Goal: Browse casually: Explore the website without a specific task or goal

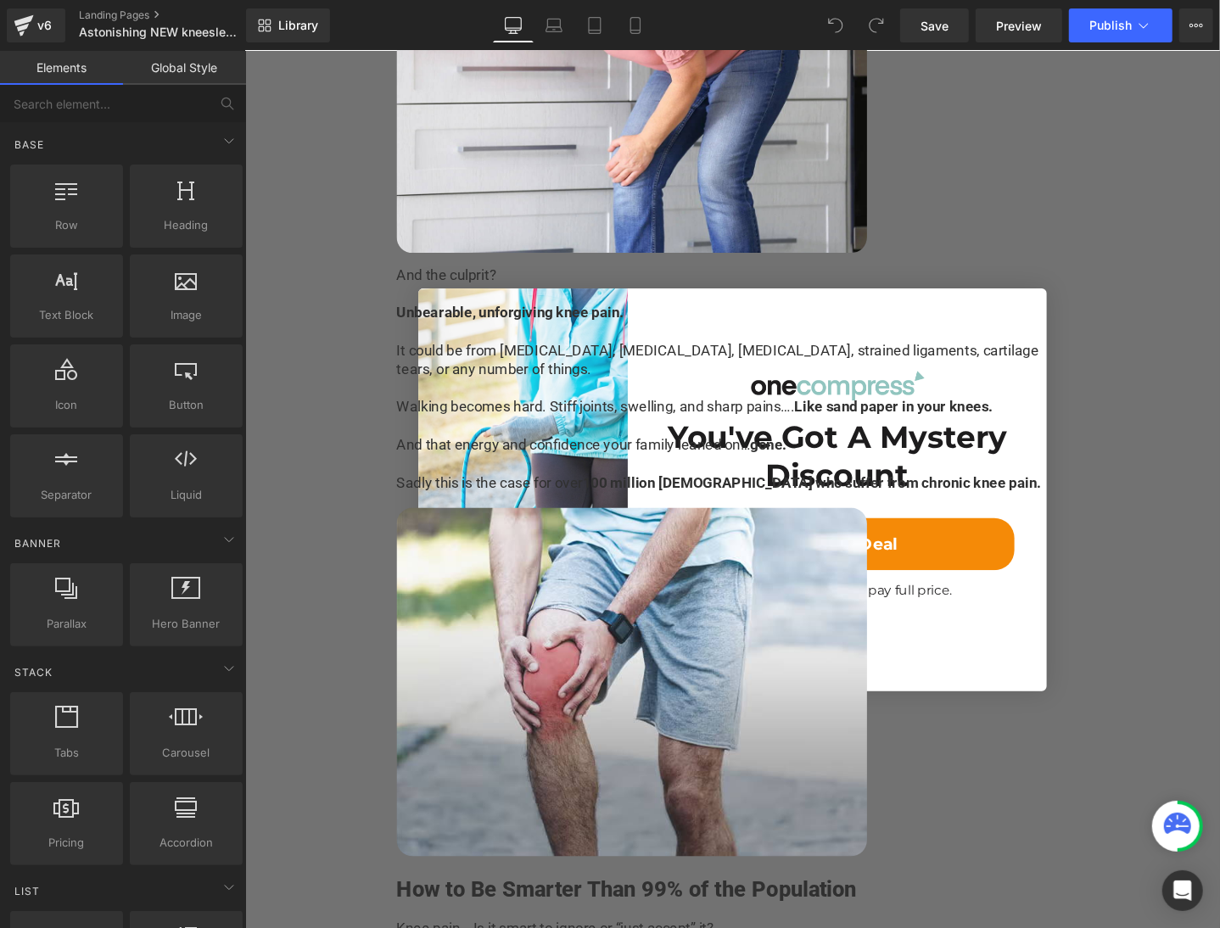
scroll to position [1358, 0]
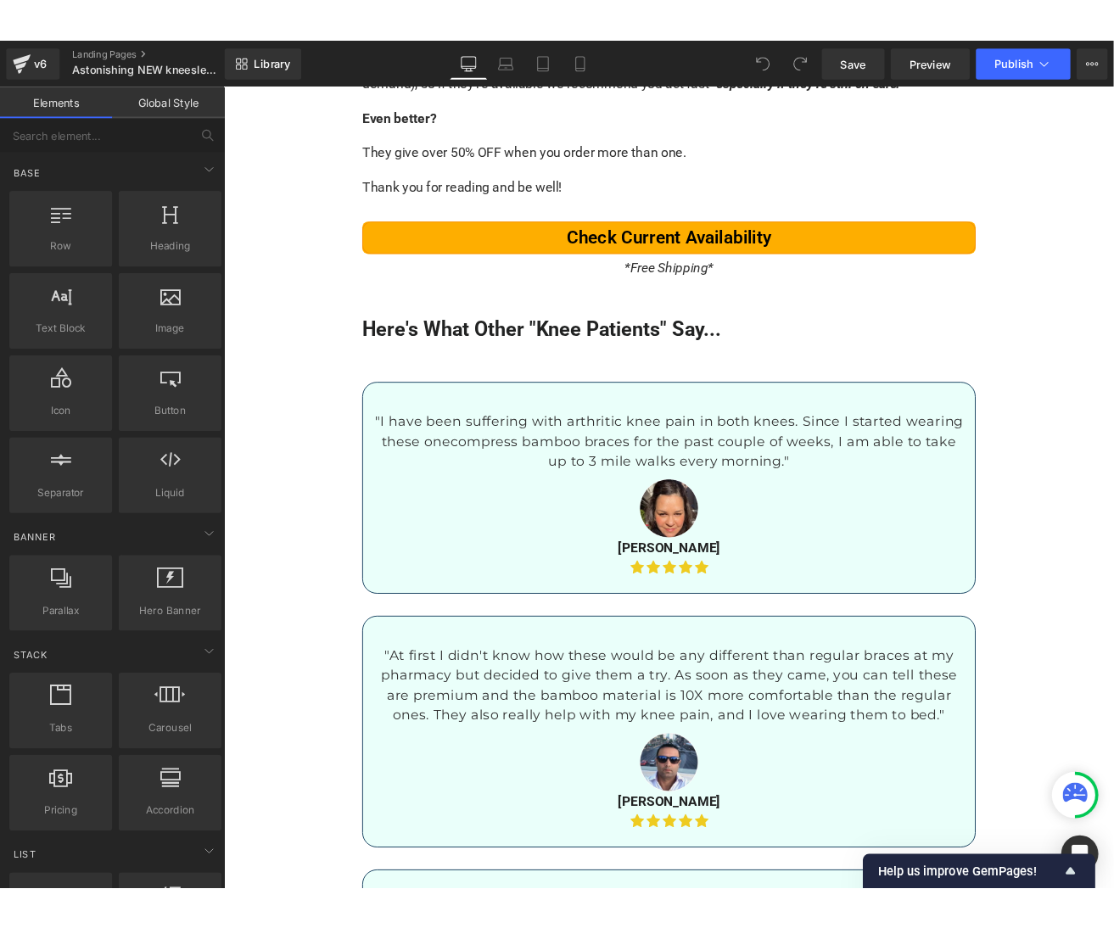
scroll to position [8145, 0]
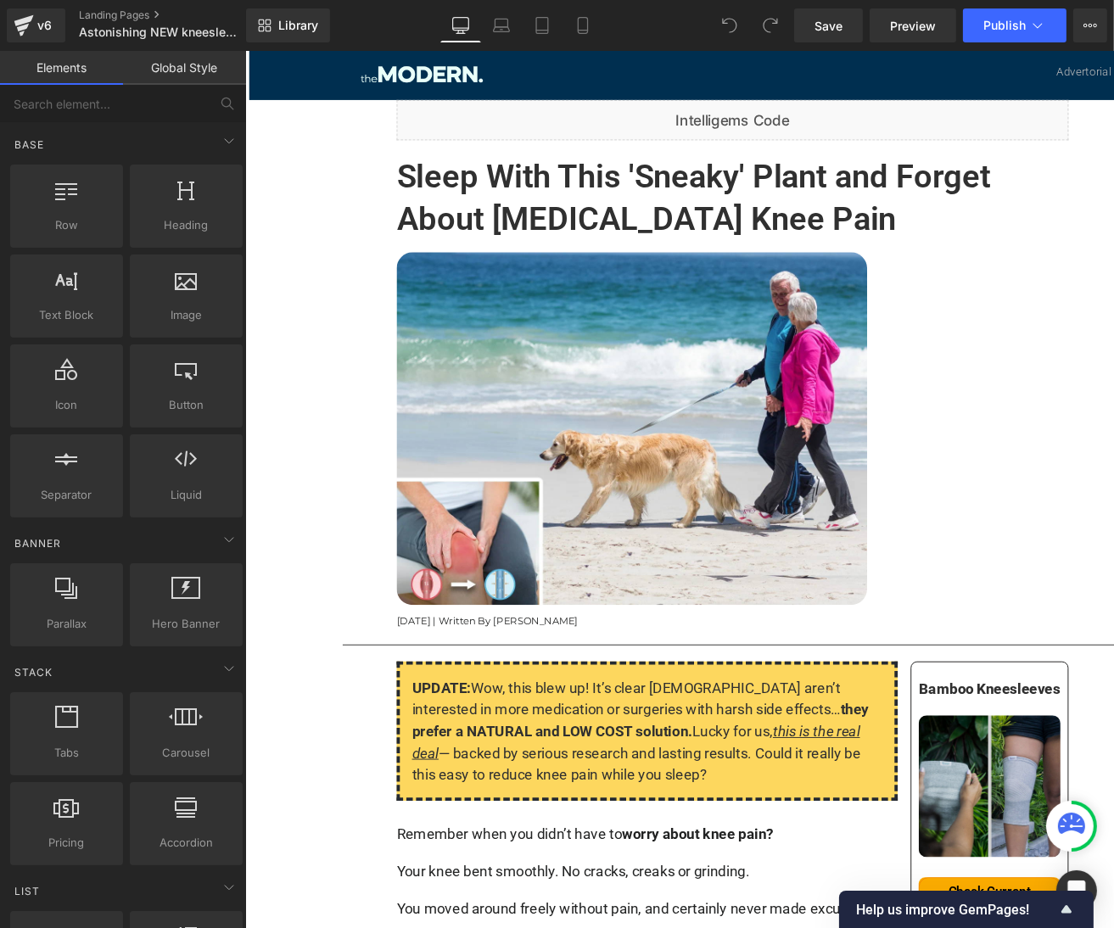
scroll to position [339, 0]
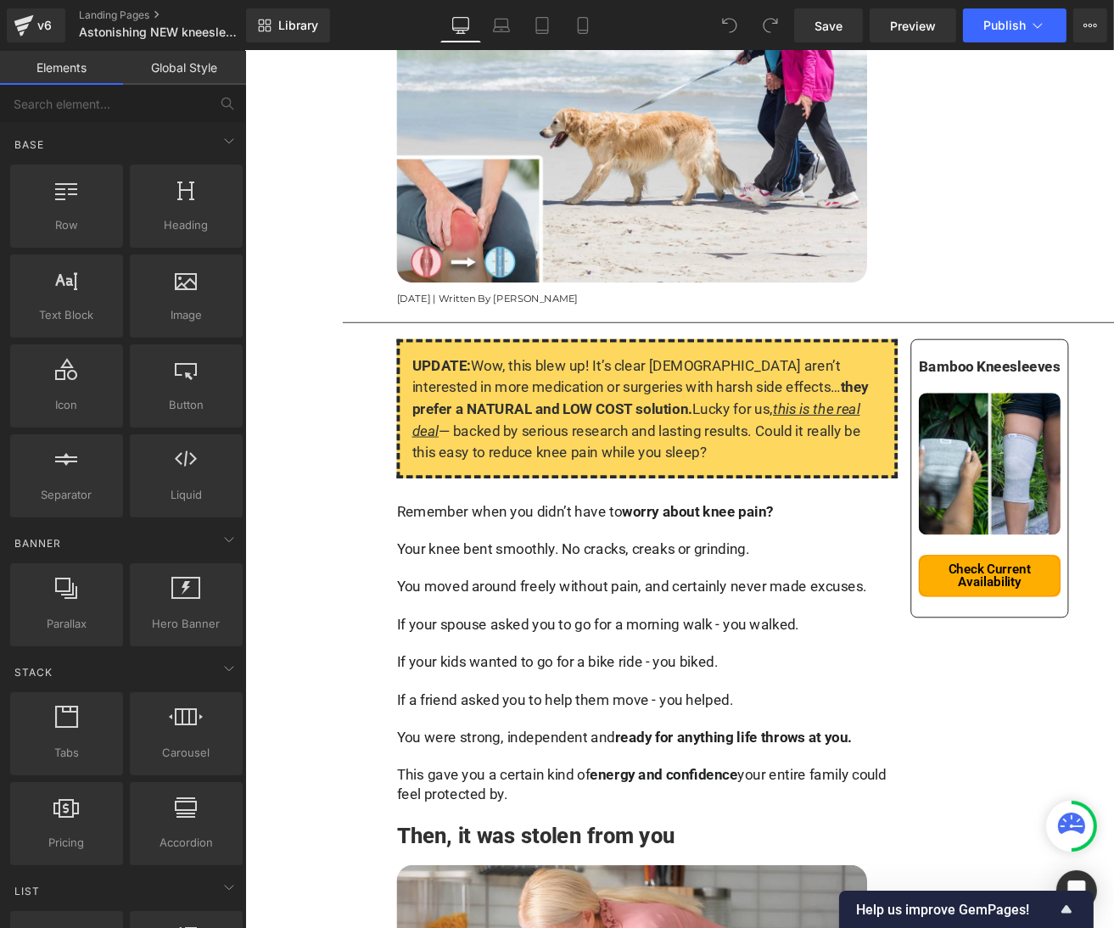
click at [561, 391] on div "UPDATE: Wow, this blew up! It’s clear Americans aren’t interested in more medic…" at bounding box center [668, 428] width 528 height 147
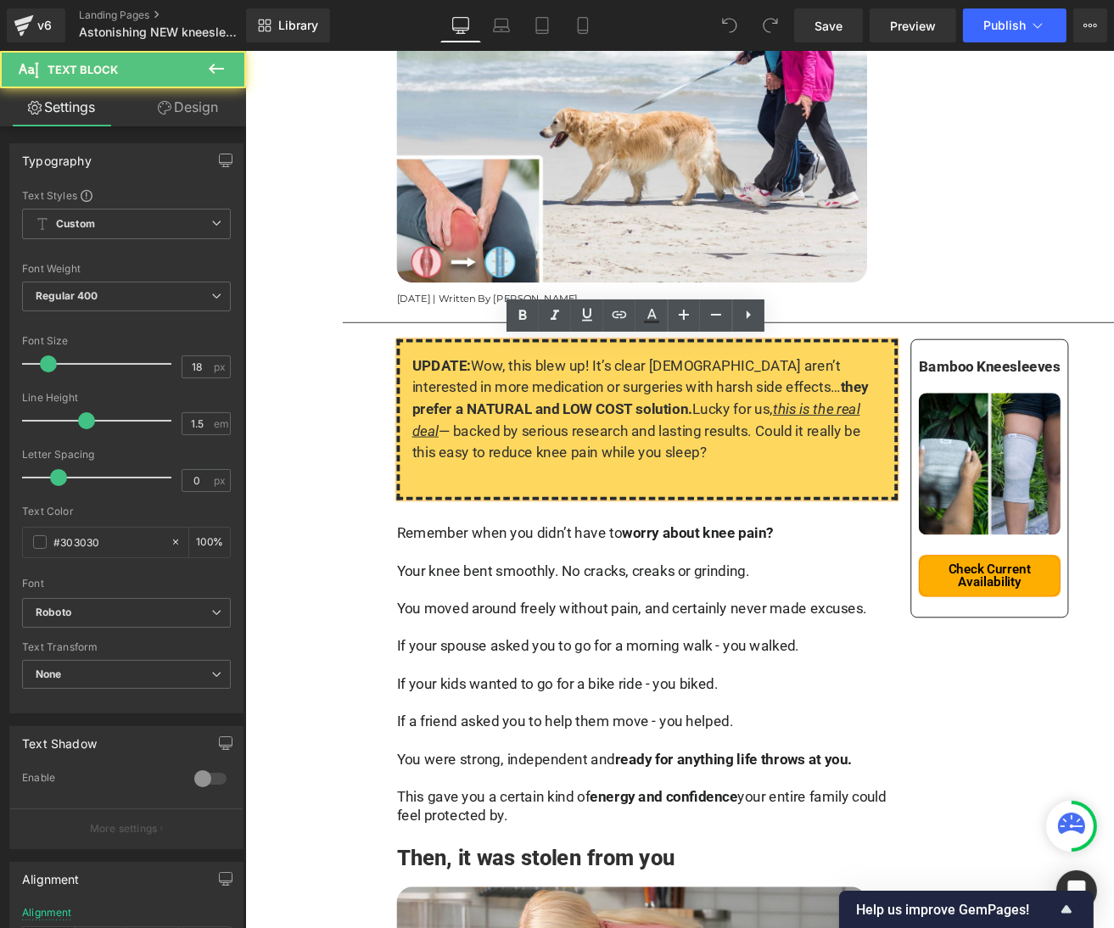
click at [561, 391] on div "UPDATE: Wow, this blew up! It’s clear Americans aren’t interested in more medic…" at bounding box center [668, 440] width 528 height 170
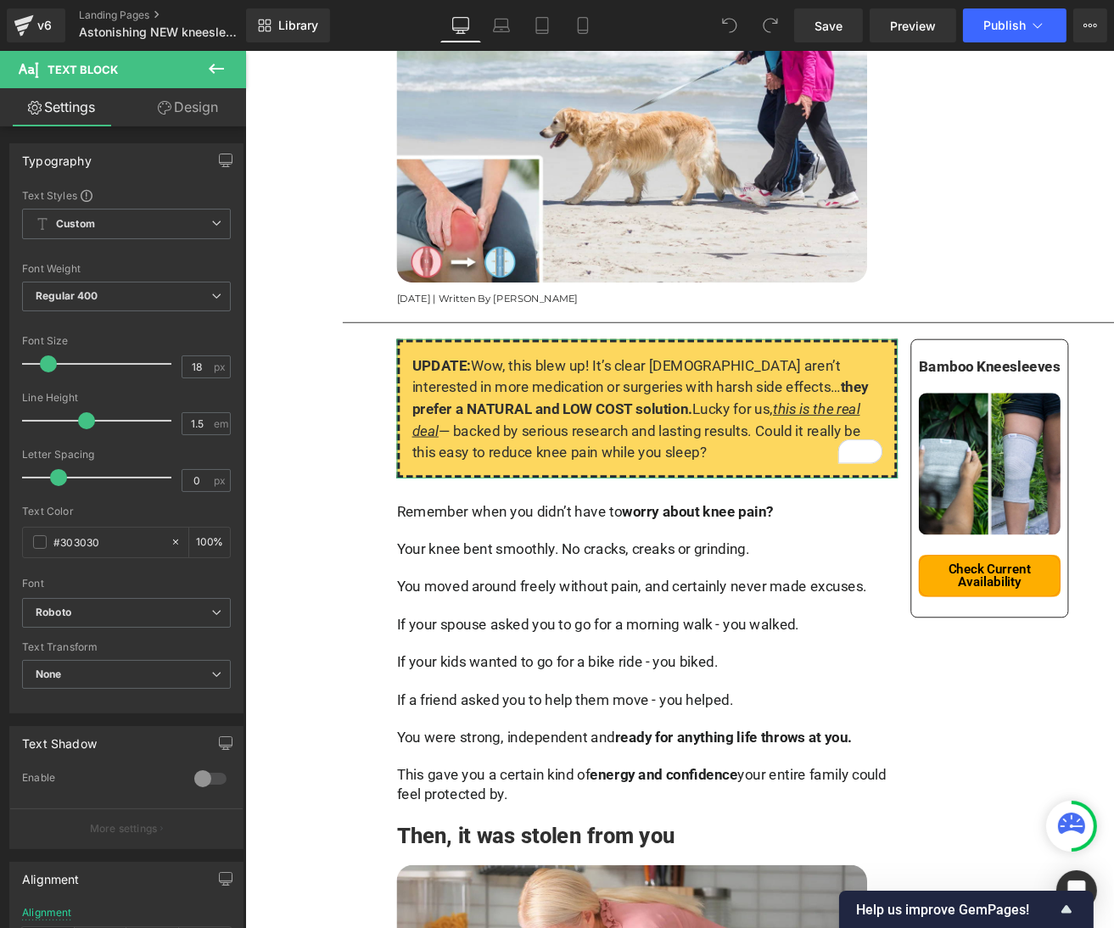
click at [216, 114] on link "Design" at bounding box center [187, 107] width 123 height 38
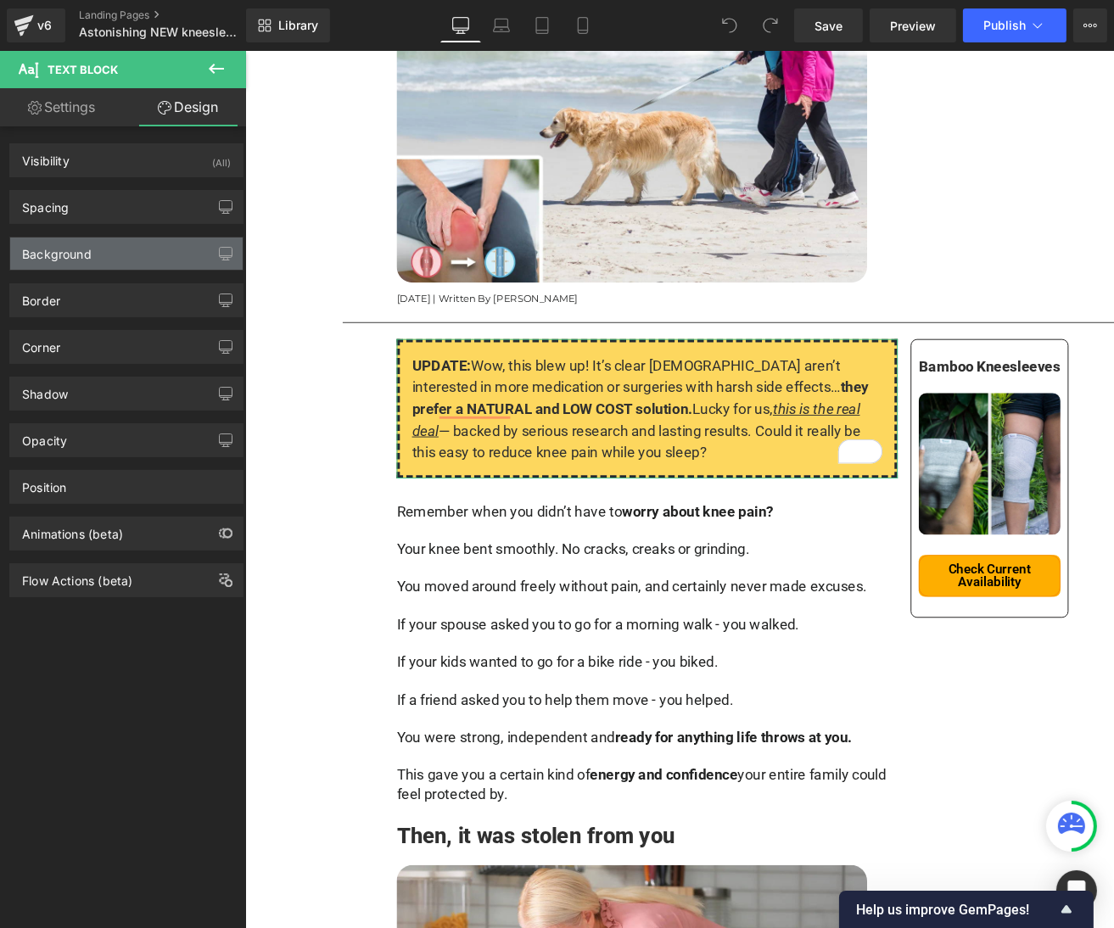
type input "0"
type input "15"
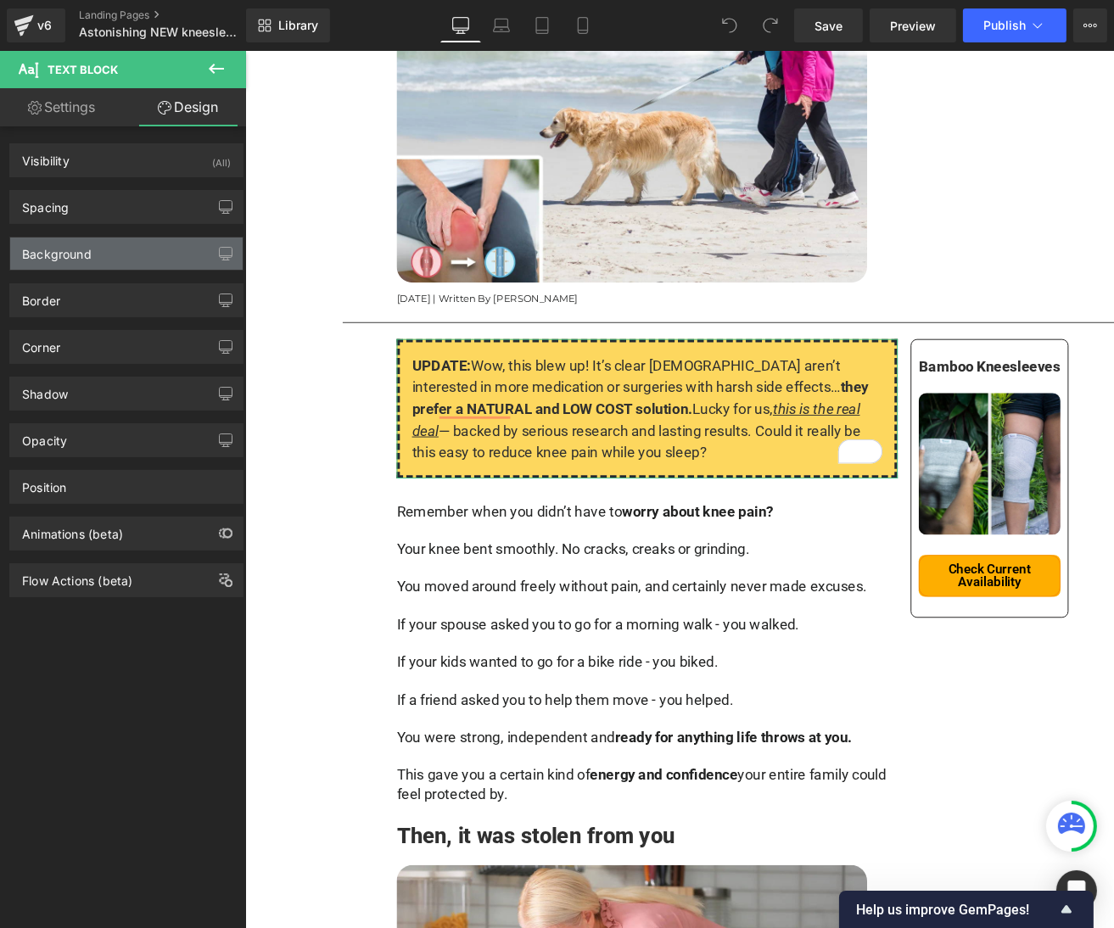
type input "15"
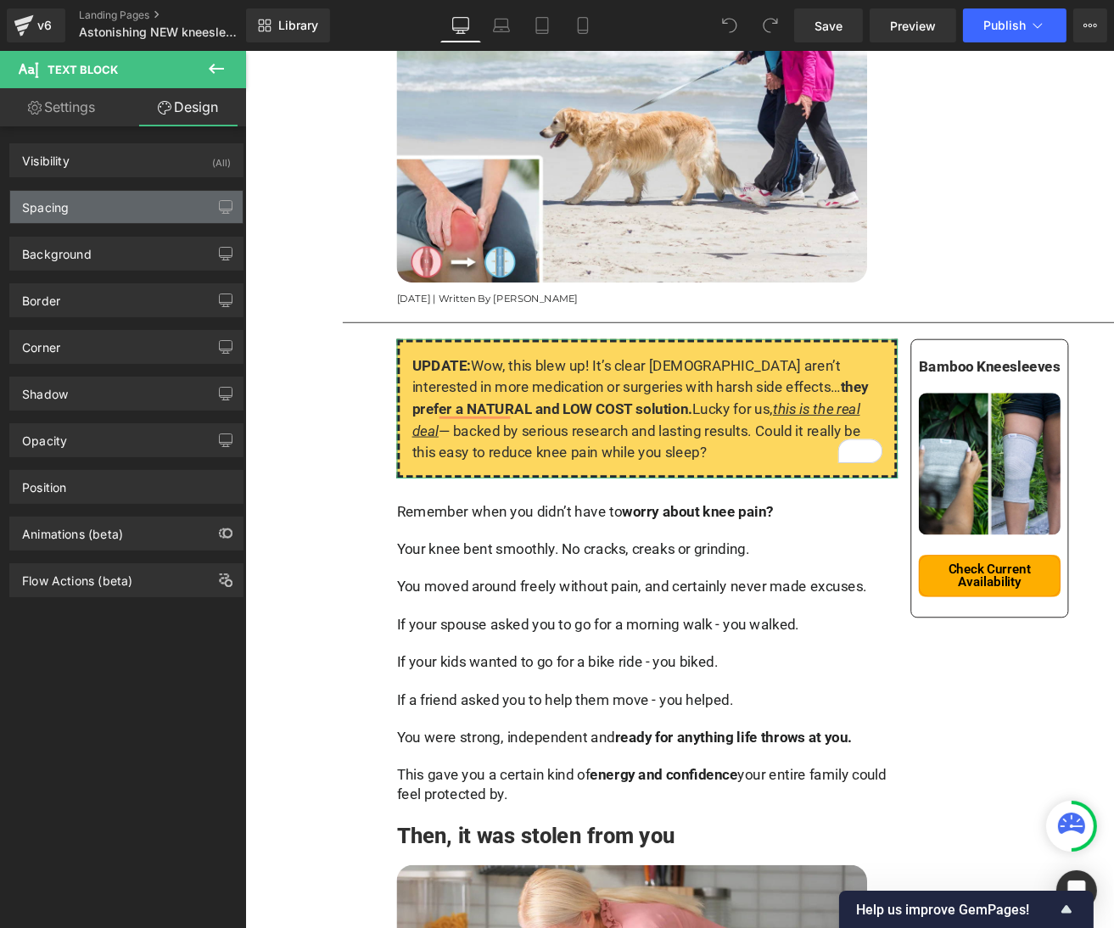
click at [104, 197] on div "Spacing" at bounding box center [126, 207] width 232 height 32
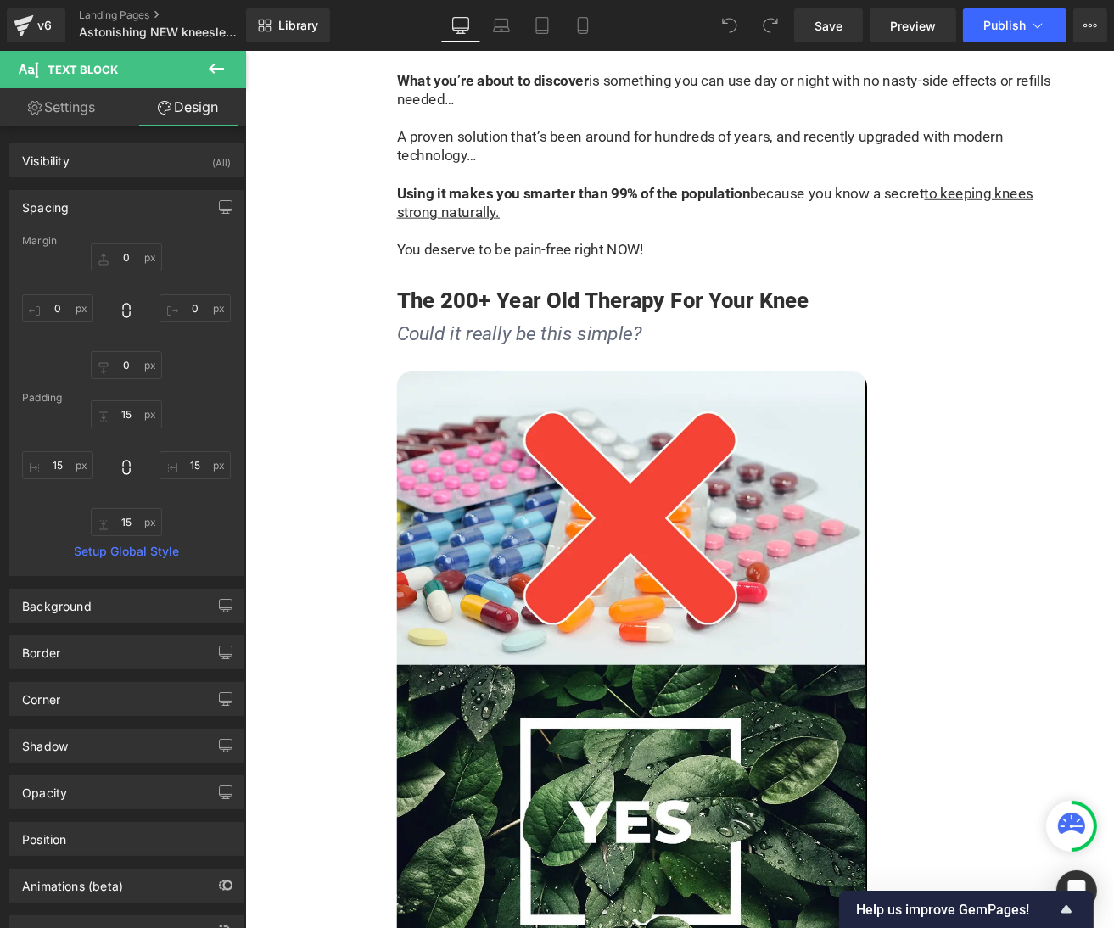
scroll to position [2545, 0]
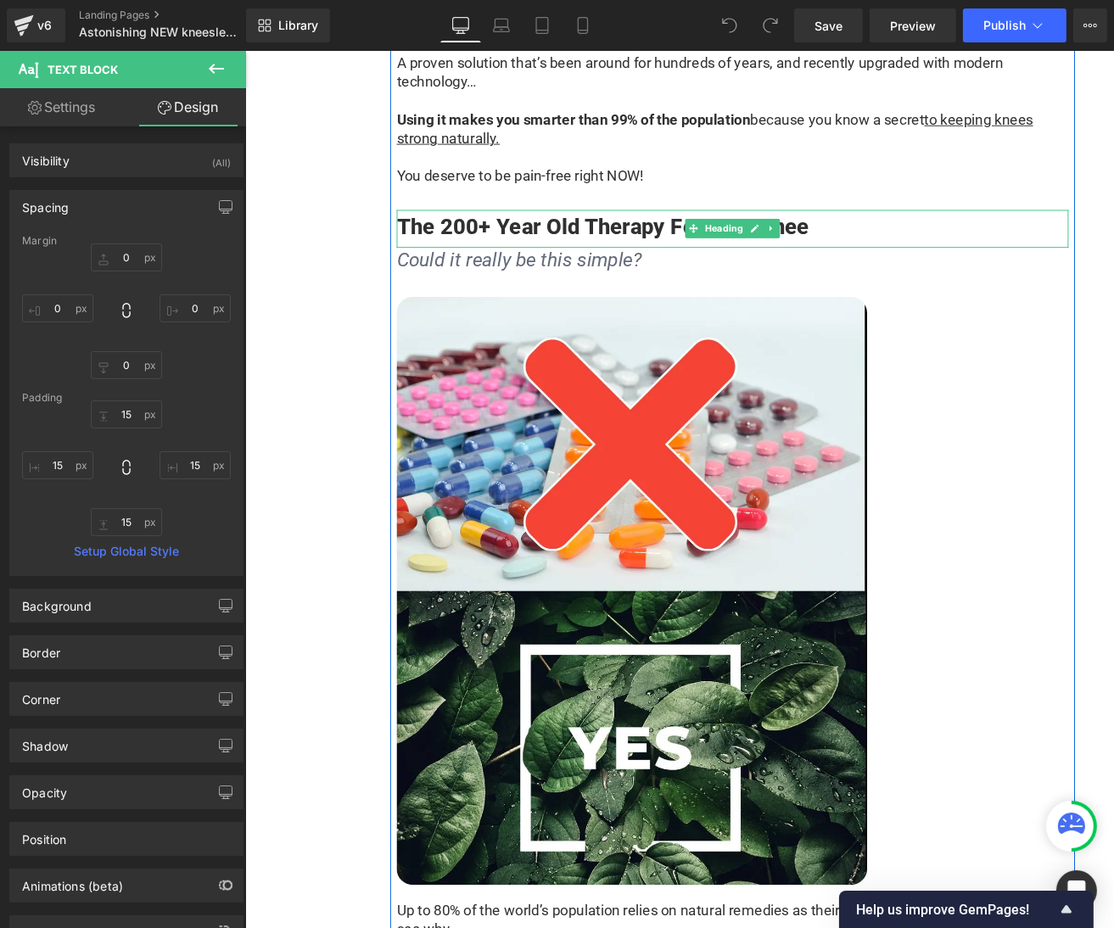
click at [622, 240] on h2 "The 200+ Year Old Therapy For Your Knee" at bounding box center [758, 236] width 708 height 36
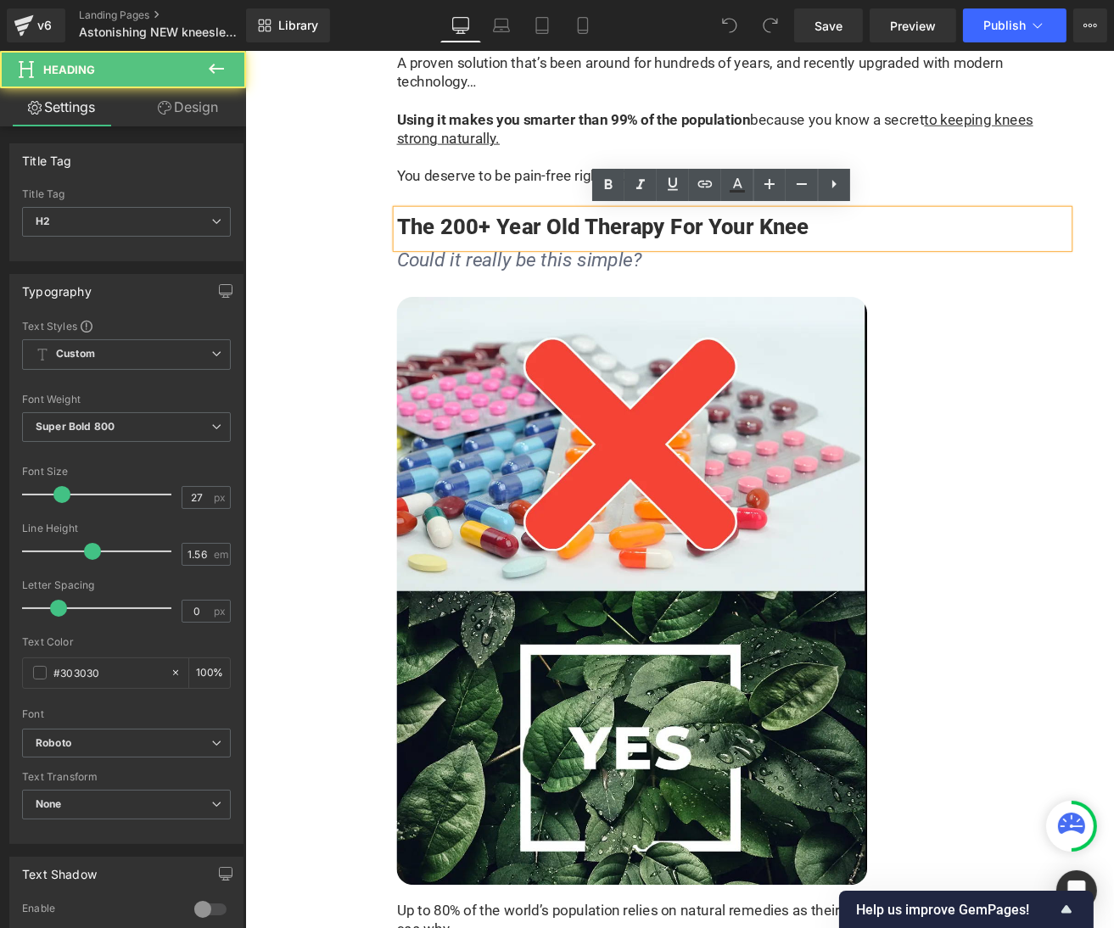
click at [607, 272] on span "Could it really be this simple?" at bounding box center [533, 271] width 258 height 24
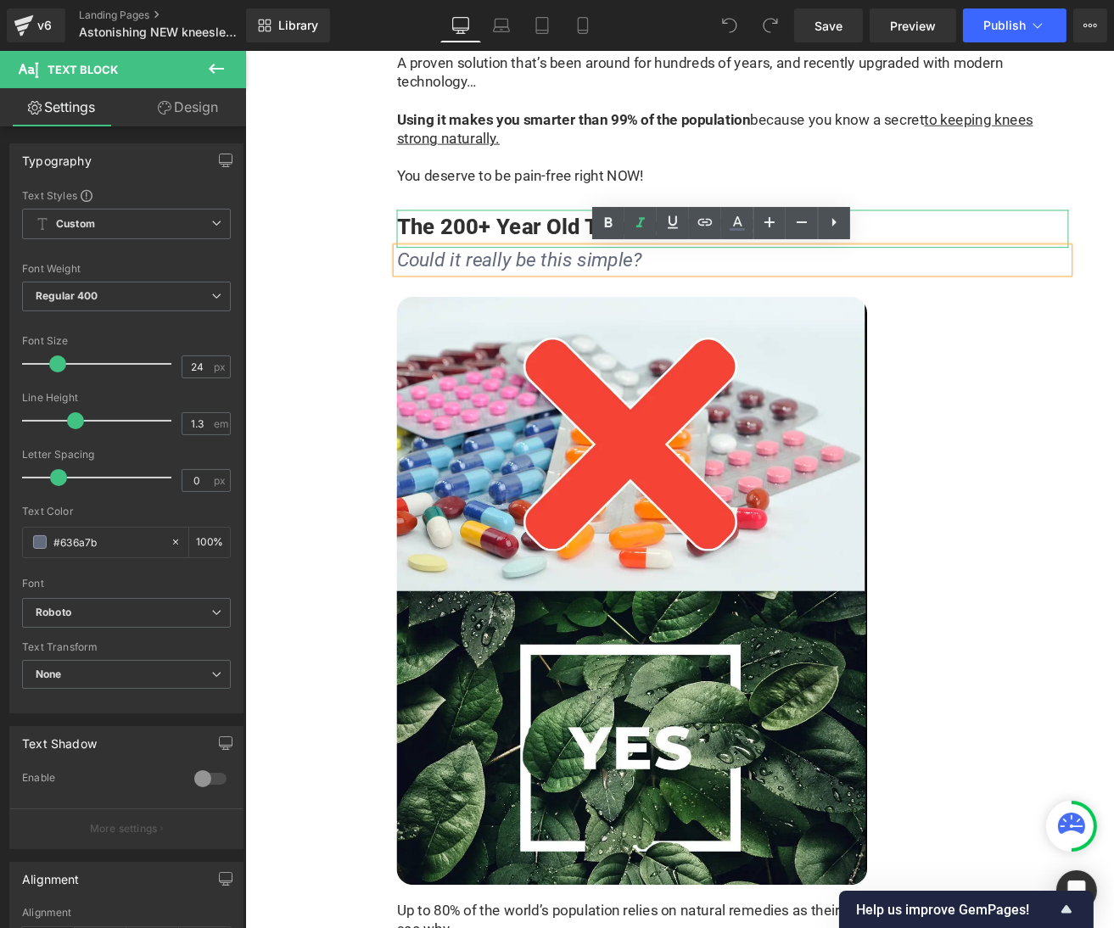
click at [527, 227] on h2 "The 200+ Year Old Therapy For Your Knee" at bounding box center [758, 236] width 708 height 36
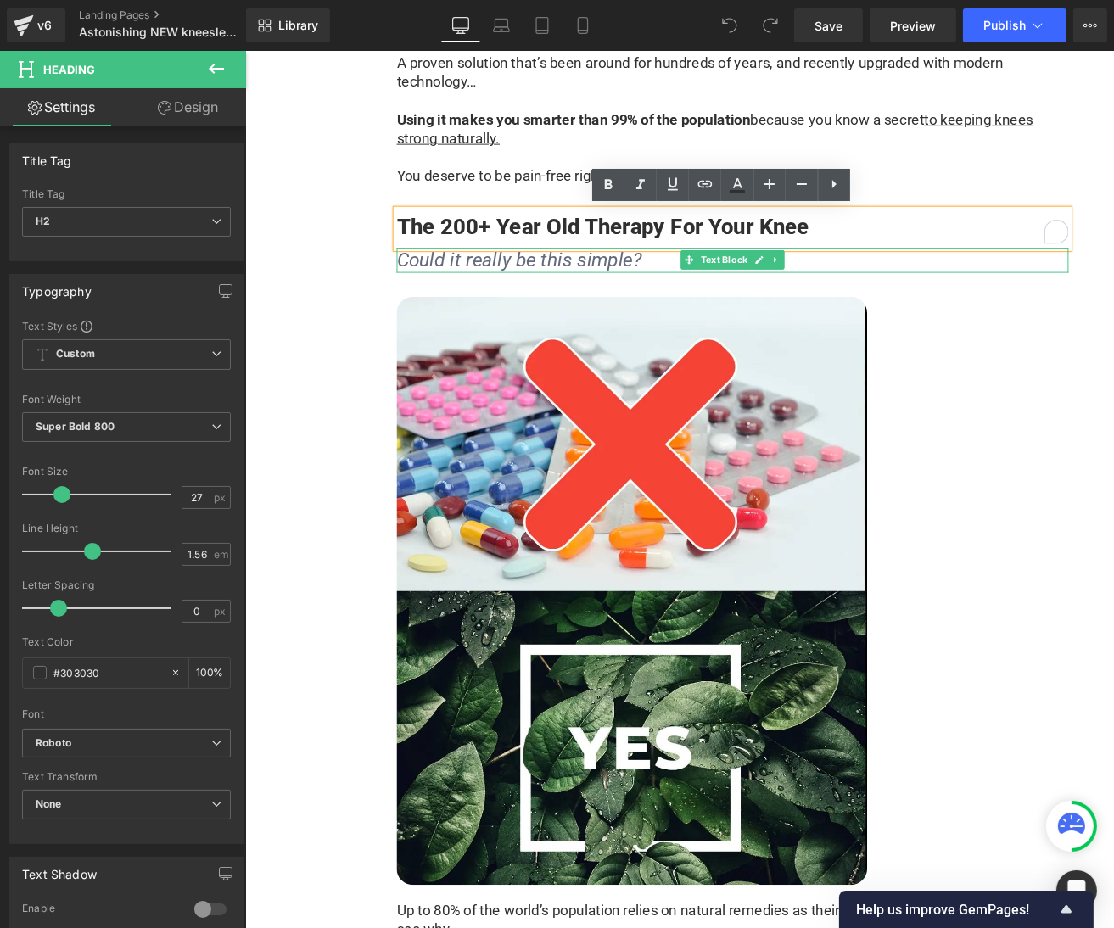
click at [568, 271] on span "Could it really be this simple?" at bounding box center [533, 271] width 258 height 24
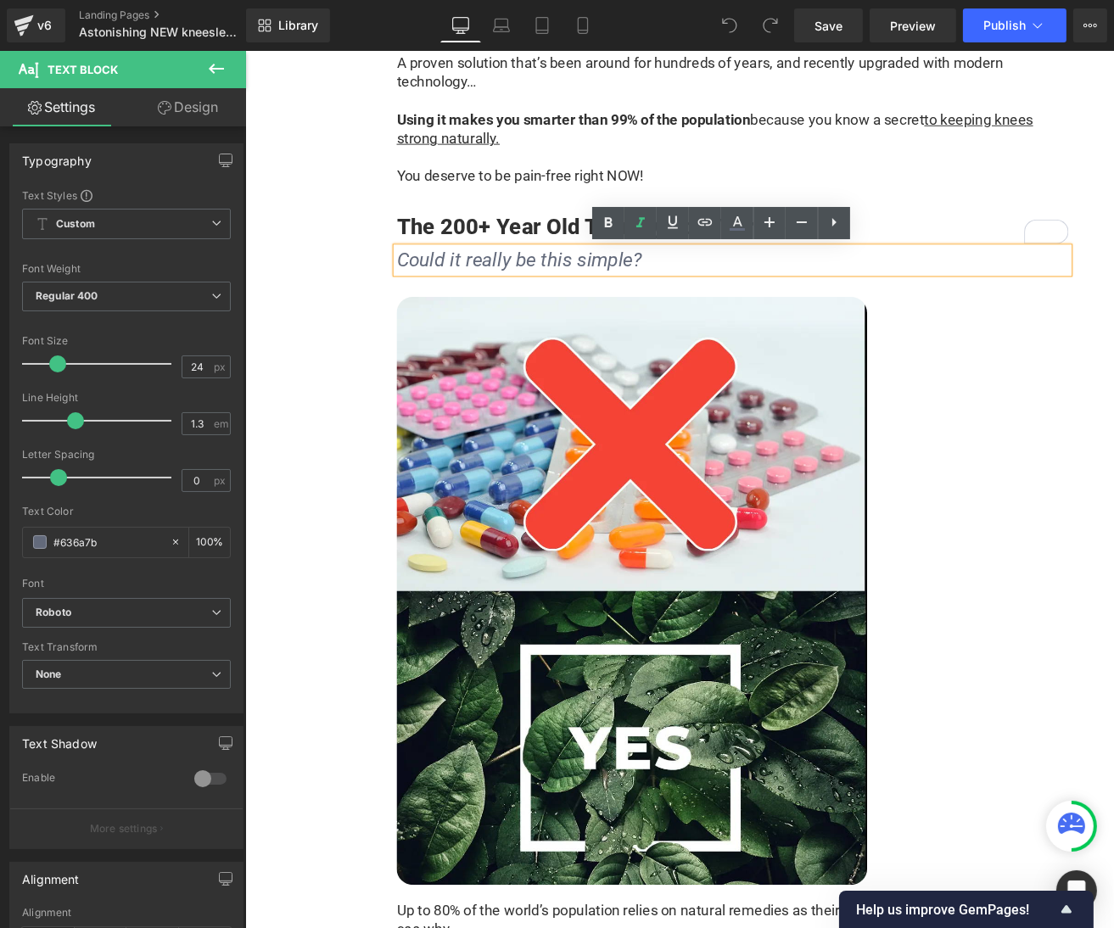
click at [576, 232] on h2 "The 200+ Year Old Therapy For Your Knee" at bounding box center [758, 236] width 708 height 36
